Goal: Information Seeking & Learning: Learn about a topic

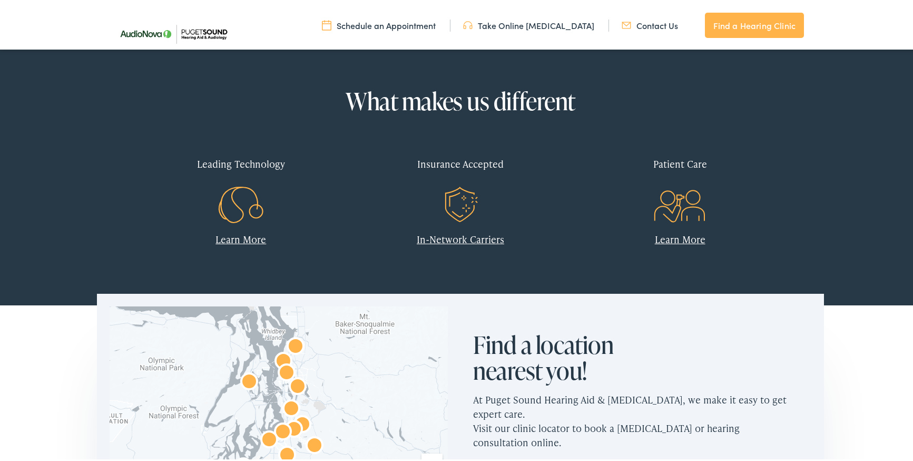
scroll to position [422, 0]
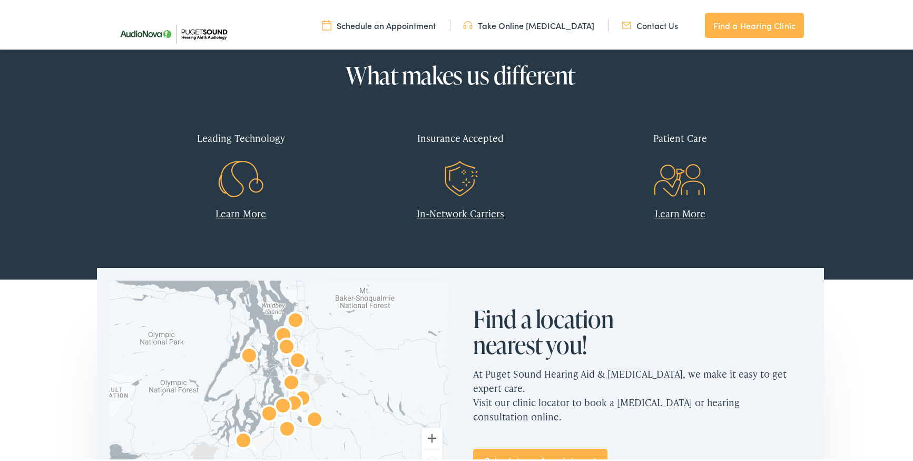
click at [454, 216] on link "In-Network Carriers" at bounding box center [460, 210] width 87 height 13
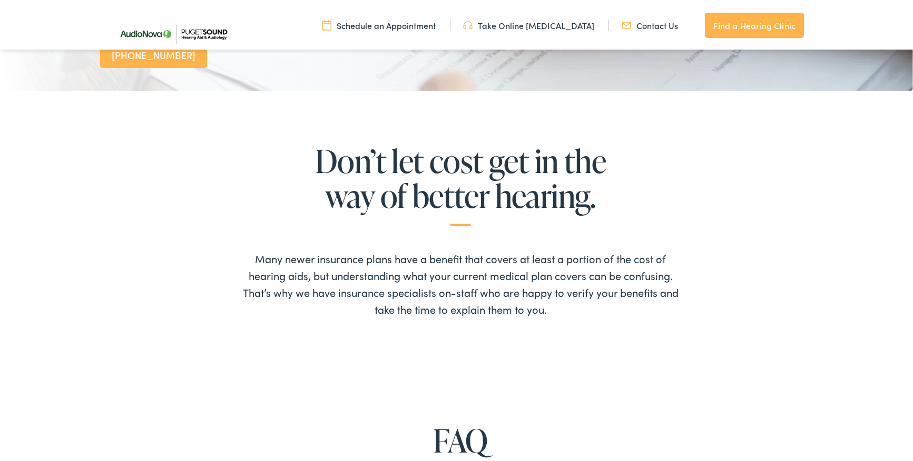
scroll to position [527, 0]
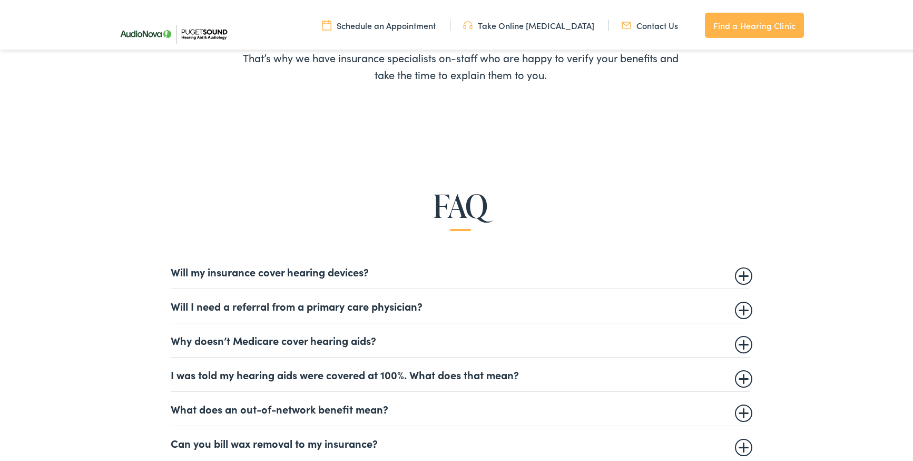
click at [364, 276] on summary "Will my insurance cover hearing devices?" at bounding box center [461, 269] width 580 height 13
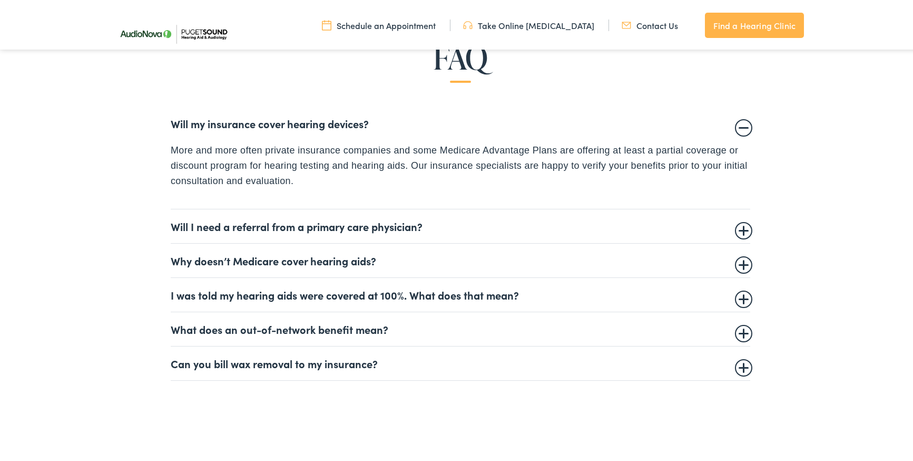
scroll to position [685, 0]
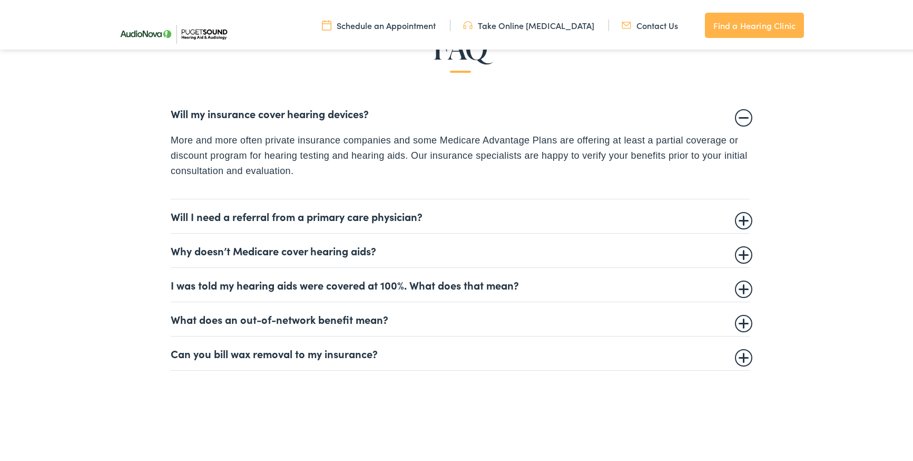
click at [277, 354] on summary "Can you bill wax removal to my insurance?" at bounding box center [461, 351] width 580 height 13
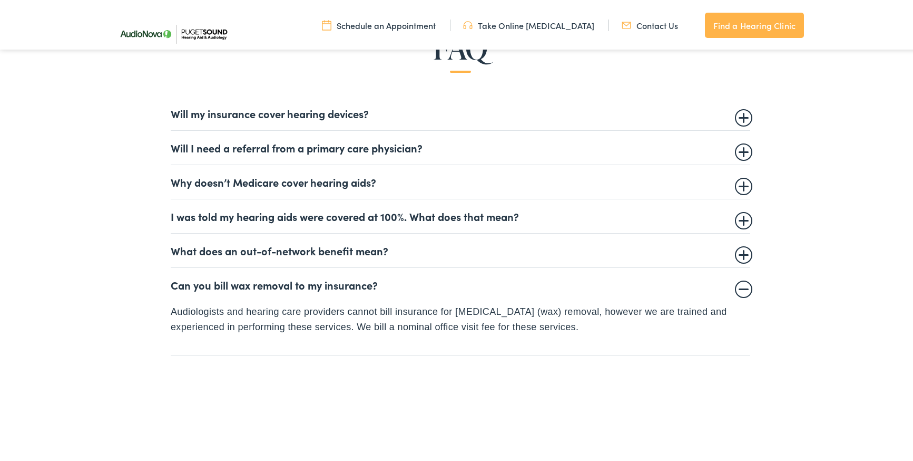
click at [345, 178] on summary "Why doesn’t Medicare cover hearing aids?" at bounding box center [461, 179] width 580 height 13
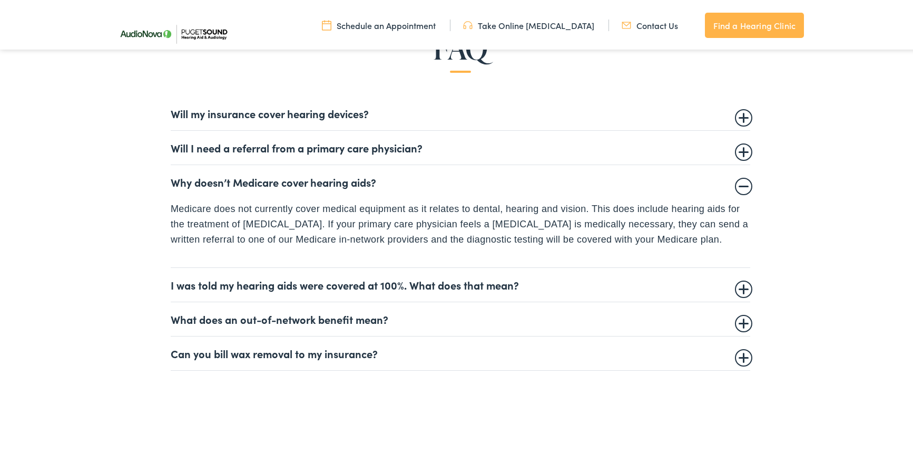
click at [345, 178] on summary "Why doesn’t Medicare cover hearing aids?" at bounding box center [461, 179] width 580 height 13
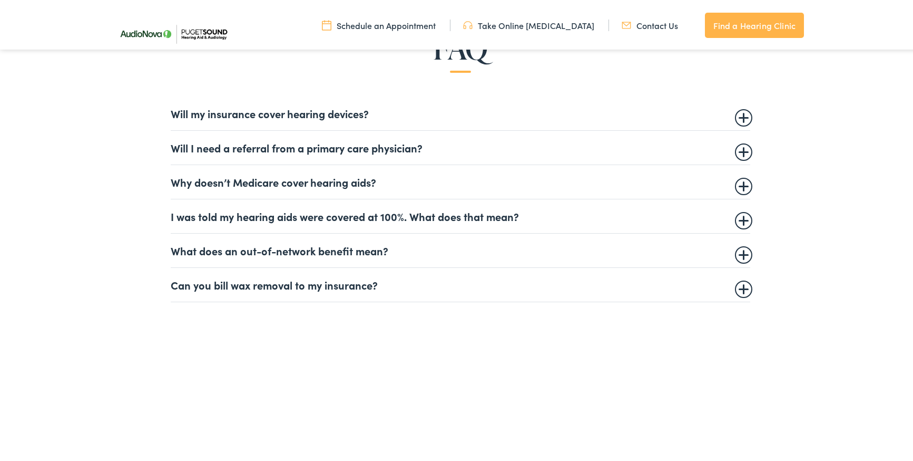
click at [369, 144] on summary "Will I need a referral from a primary care physician?" at bounding box center [461, 145] width 580 height 13
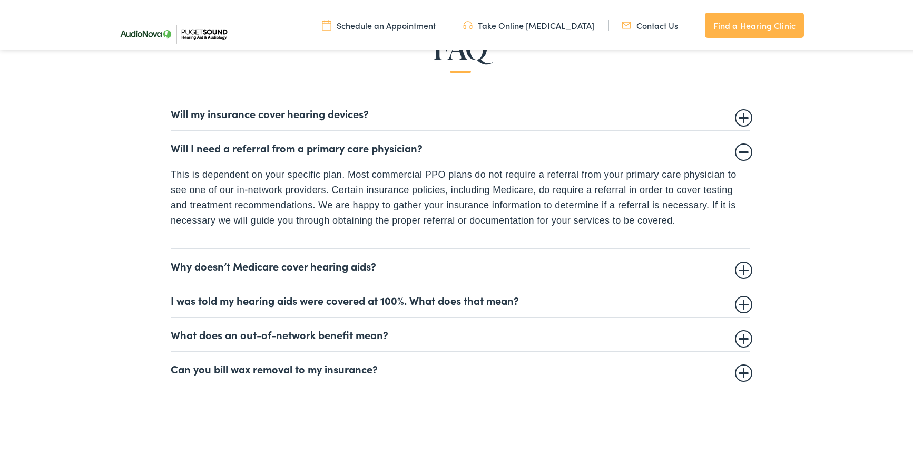
click at [369, 144] on summary "Will I need a referral from a primary care physician?" at bounding box center [461, 145] width 580 height 13
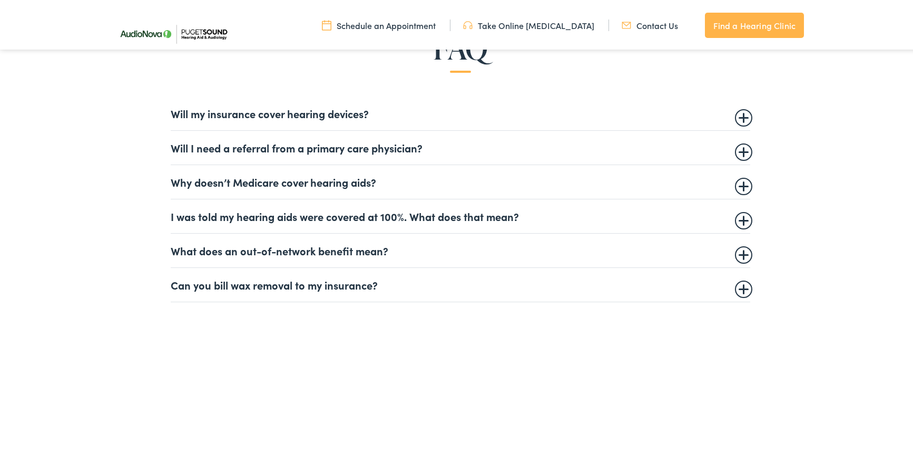
click at [358, 125] on details "Will my insurance cover hearing devices? More and more often private insurance …" at bounding box center [461, 111] width 580 height 34
click at [364, 113] on summary "Will my insurance cover hearing devices?" at bounding box center [461, 111] width 580 height 13
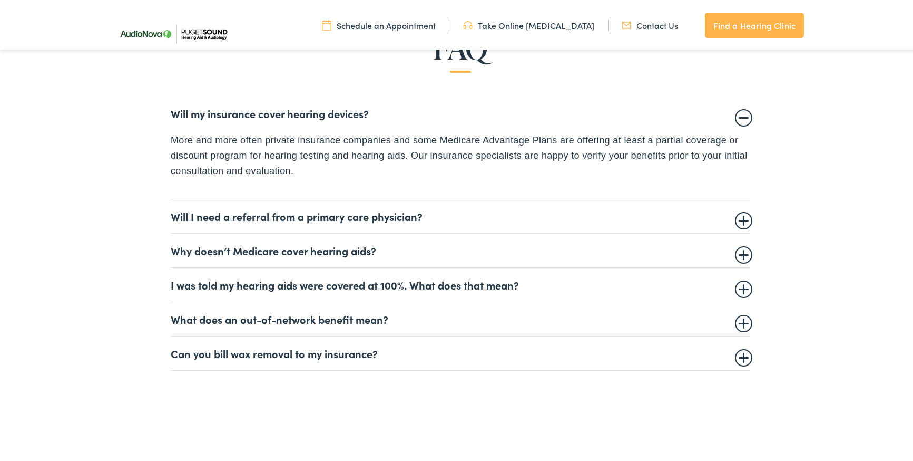
click at [226, 112] on summary "Will my insurance cover hearing devices?" at bounding box center [461, 111] width 580 height 13
